Goal: Transaction & Acquisition: Purchase product/service

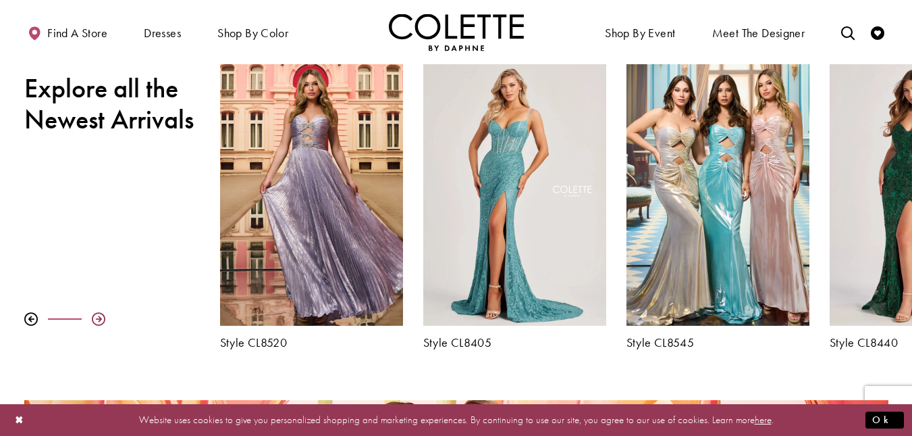
click at [98, 319] on div at bounding box center [99, 319] width 14 height 14
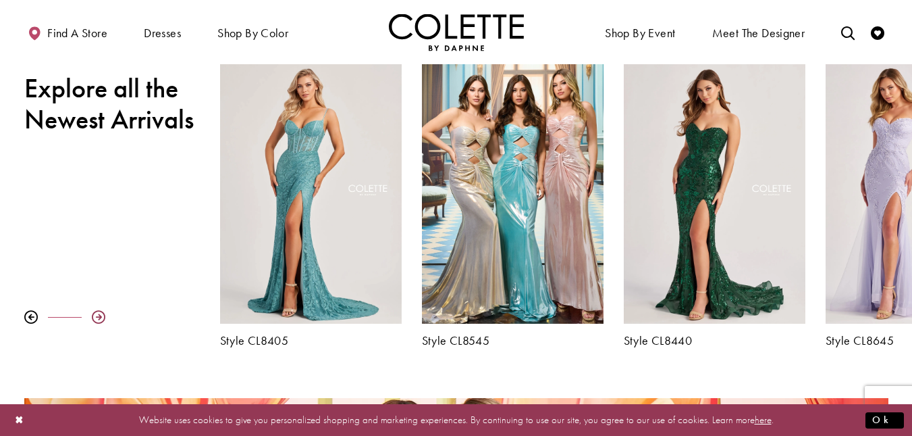
click at [98, 319] on div at bounding box center [99, 317] width 14 height 14
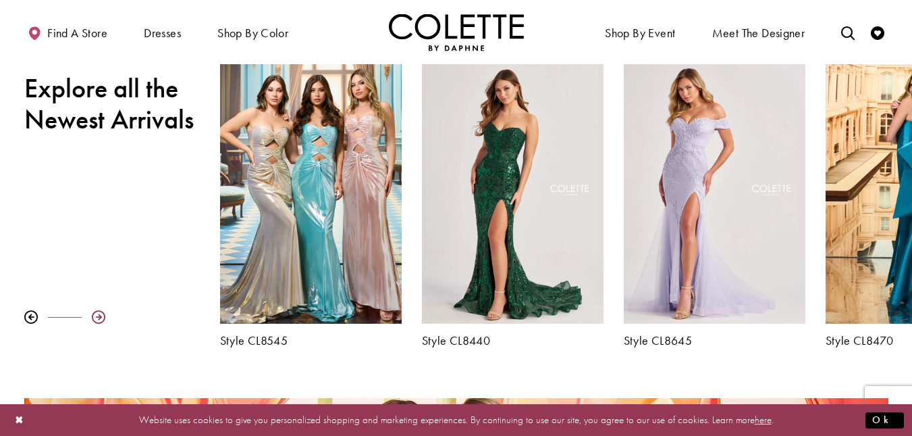
click at [98, 319] on div at bounding box center [99, 317] width 14 height 14
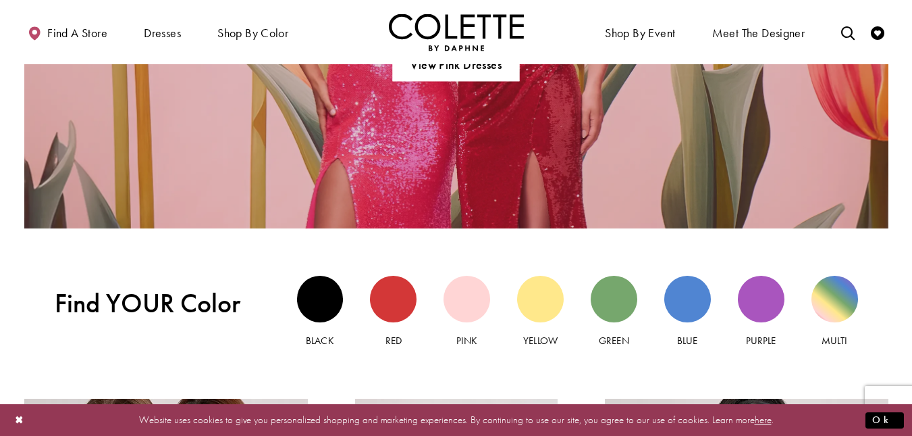
scroll to position [1081, 0]
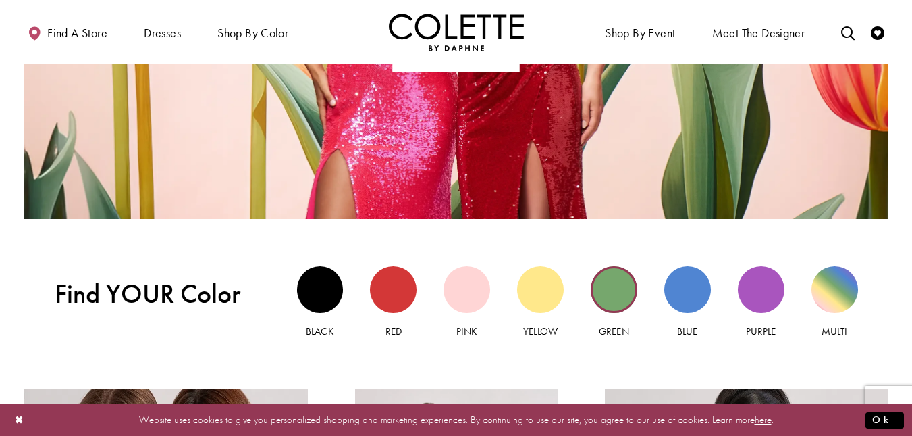
click at [619, 286] on div "Green view" at bounding box center [614, 289] width 47 height 47
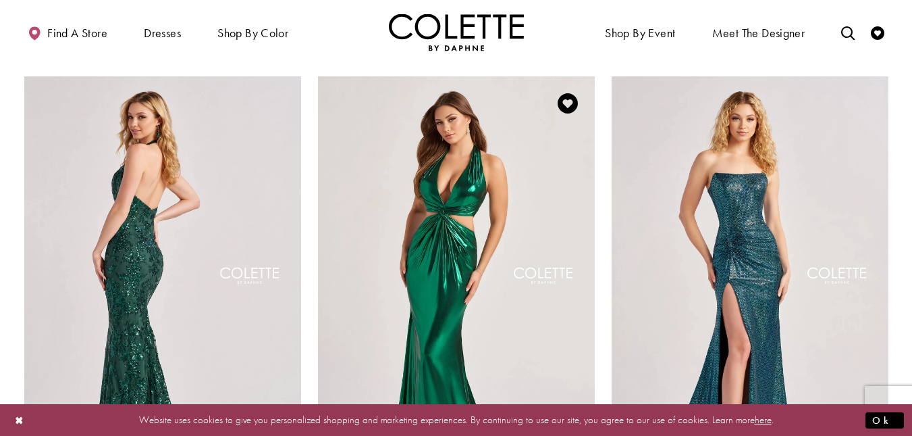
scroll to position [1081, 0]
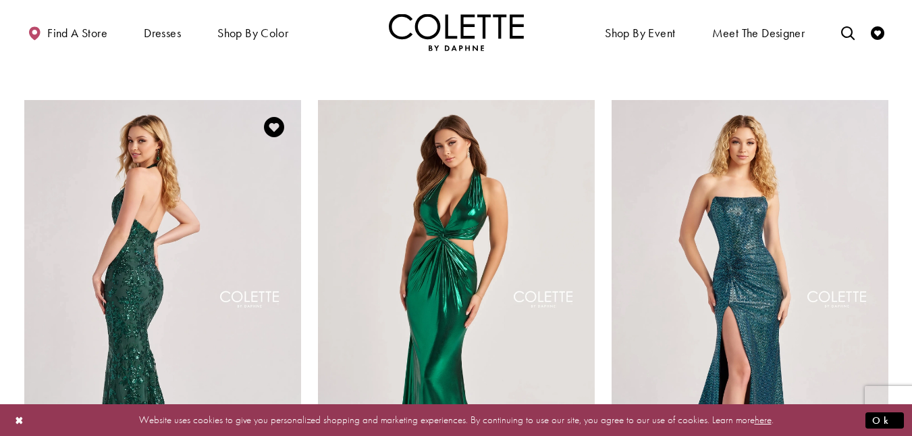
click at [225, 230] on img "Visit Colette by Daphne Style No. CL8495 Page" at bounding box center [162, 301] width 277 height 402
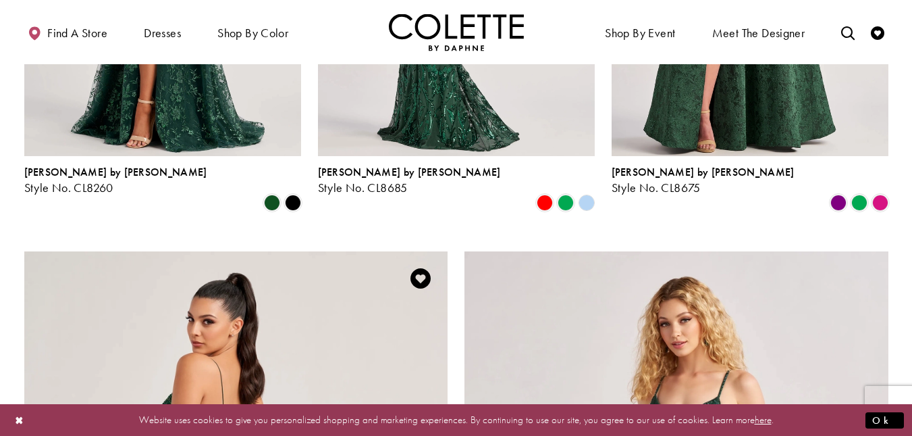
scroll to position [1958, 0]
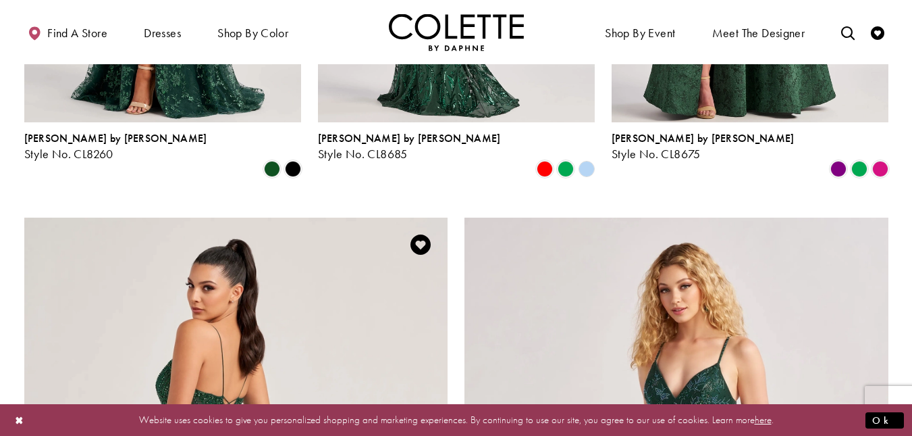
drag, startPoint x: 247, startPoint y: 217, endPoint x: 284, endPoint y: 160, distance: 67.4
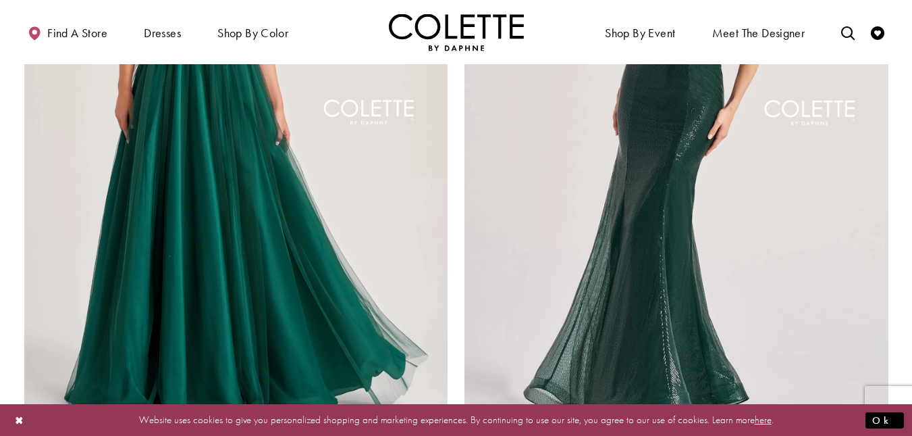
scroll to position [2364, 0]
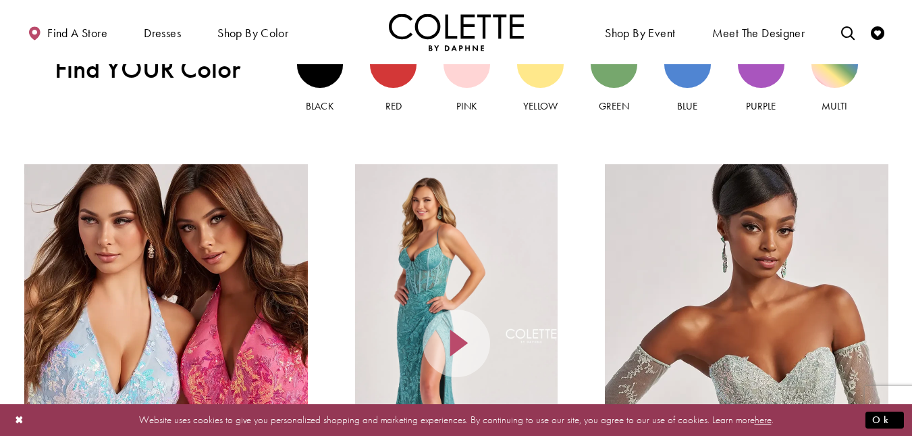
scroll to position [1216, 0]
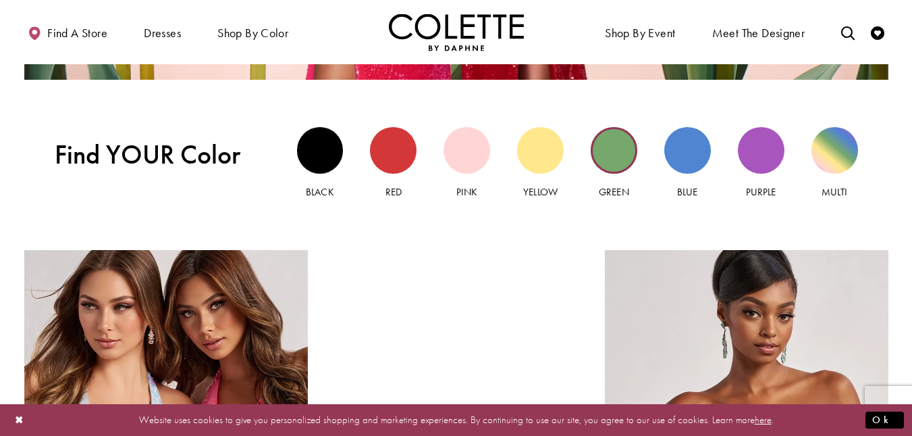
click at [625, 138] on div "Green view" at bounding box center [614, 150] width 47 height 47
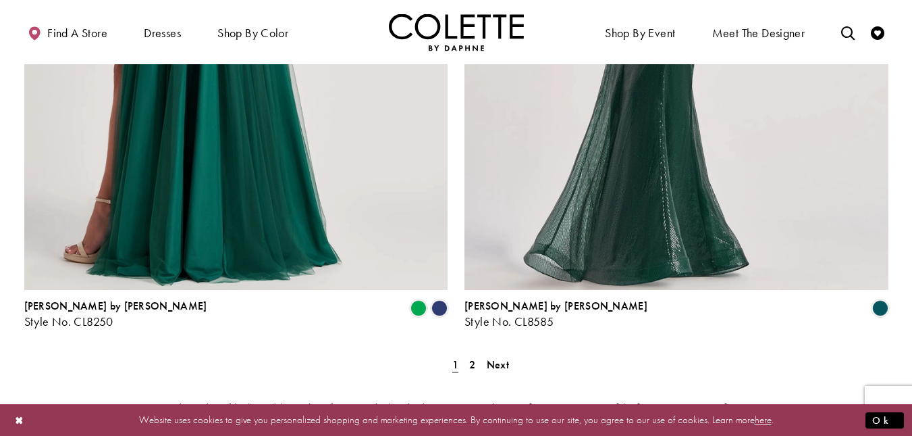
scroll to position [2499, 0]
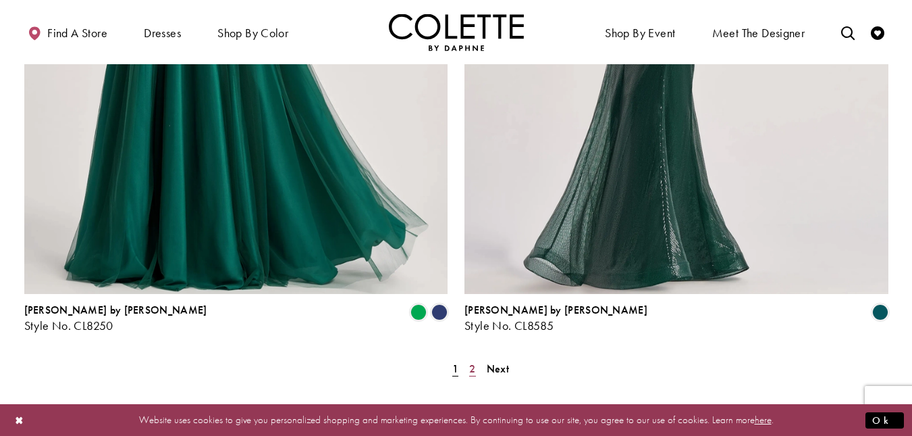
click at [475, 361] on span "2" at bounding box center [472, 368] width 6 height 14
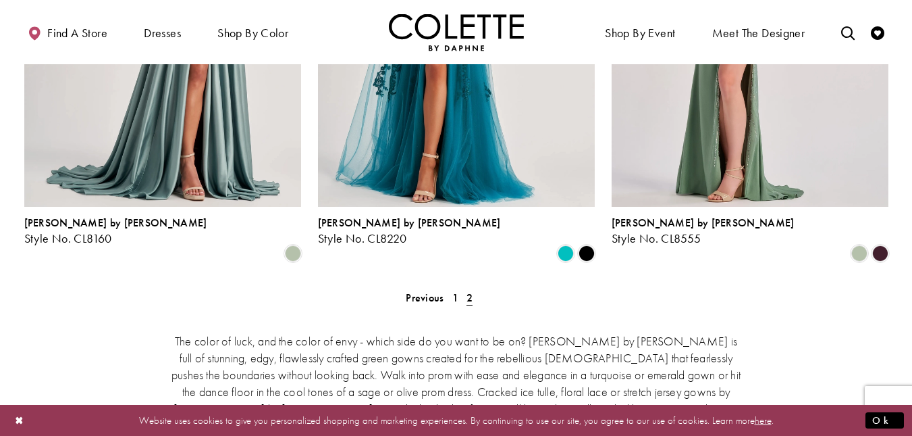
scroll to position [411, 0]
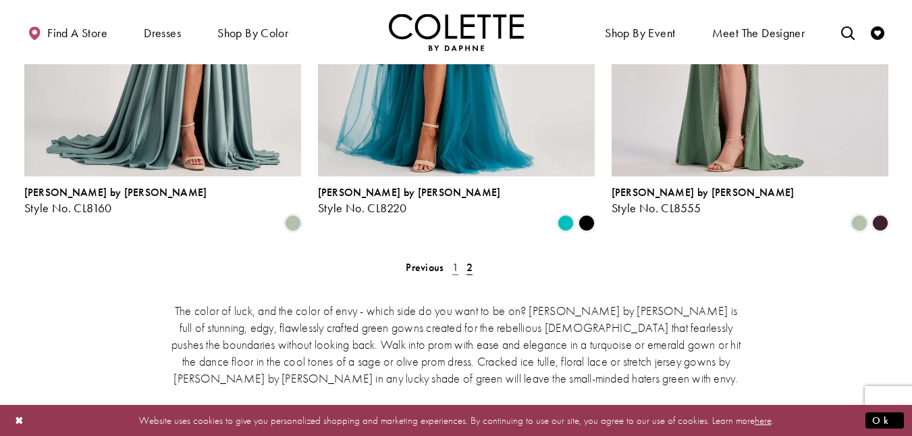
click at [455, 260] on span "1" at bounding box center [455, 267] width 6 height 14
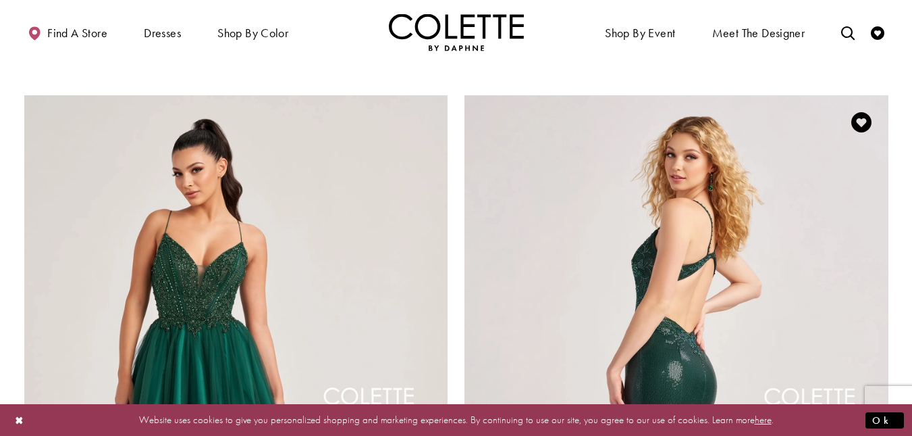
scroll to position [2099, 0]
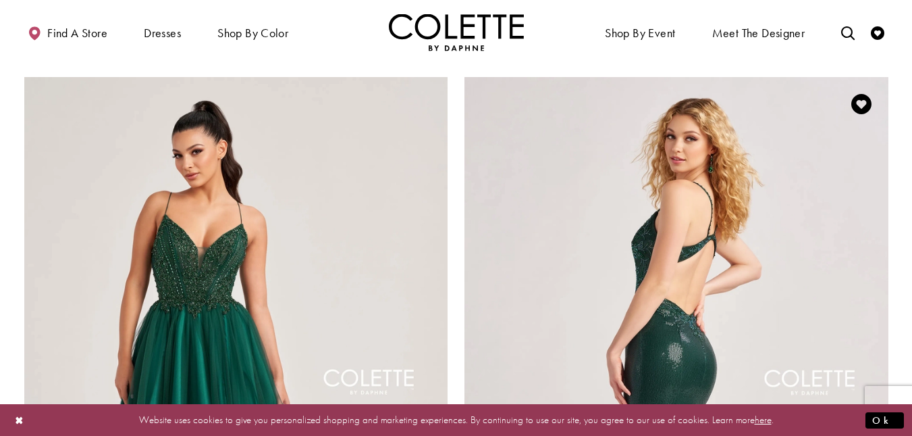
click at [636, 156] on img "Visit Colette by Daphne Style No. CL8585 Page" at bounding box center [677, 385] width 424 height 617
